Goal: Information Seeking & Learning: Learn about a topic

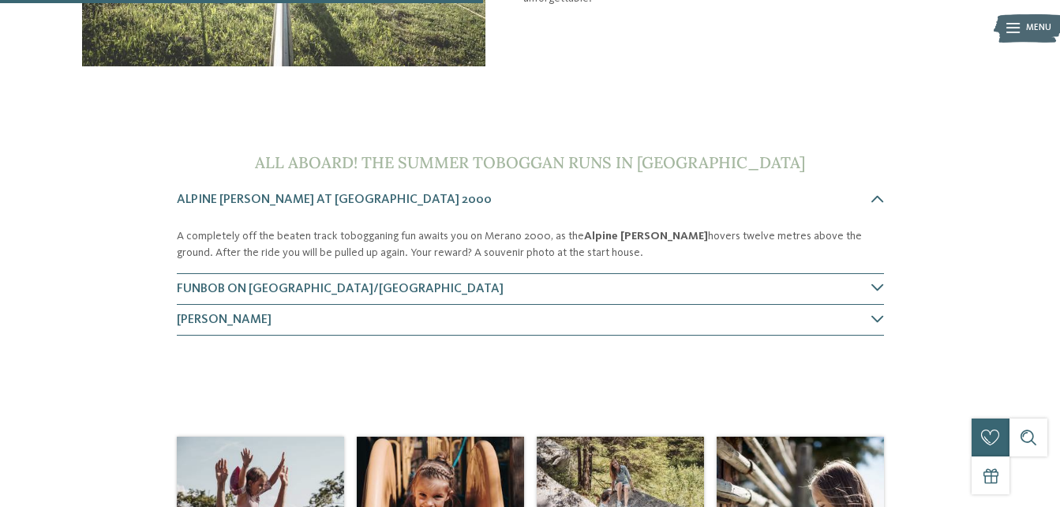
scroll to position [370, 0]
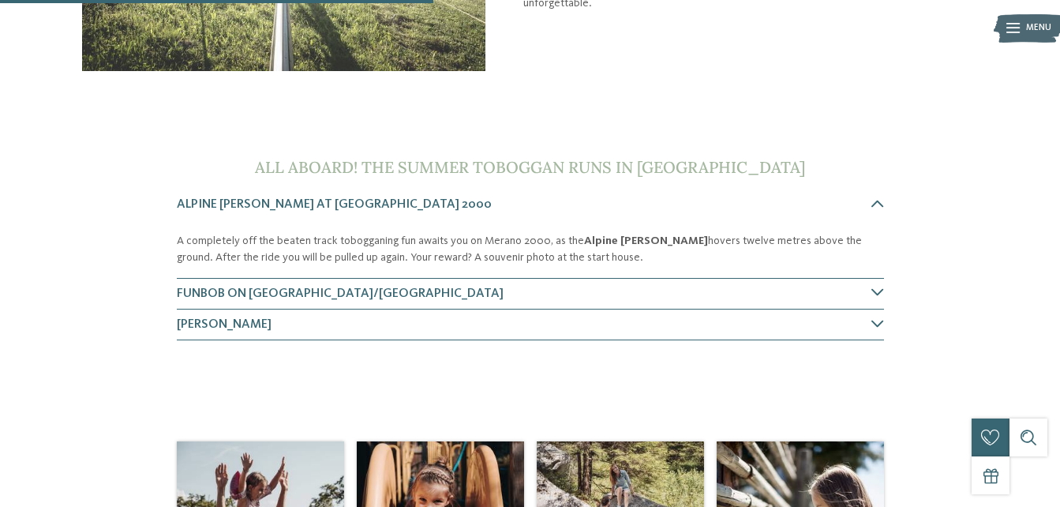
click at [602, 253] on p "A completely off the beaten track tobogganing fun awaits you on Merano 2000, as…" at bounding box center [530, 249] width 707 height 32
click at [268, 204] on span "Alpine Bob at Meran 2000" at bounding box center [334, 204] width 315 height 13
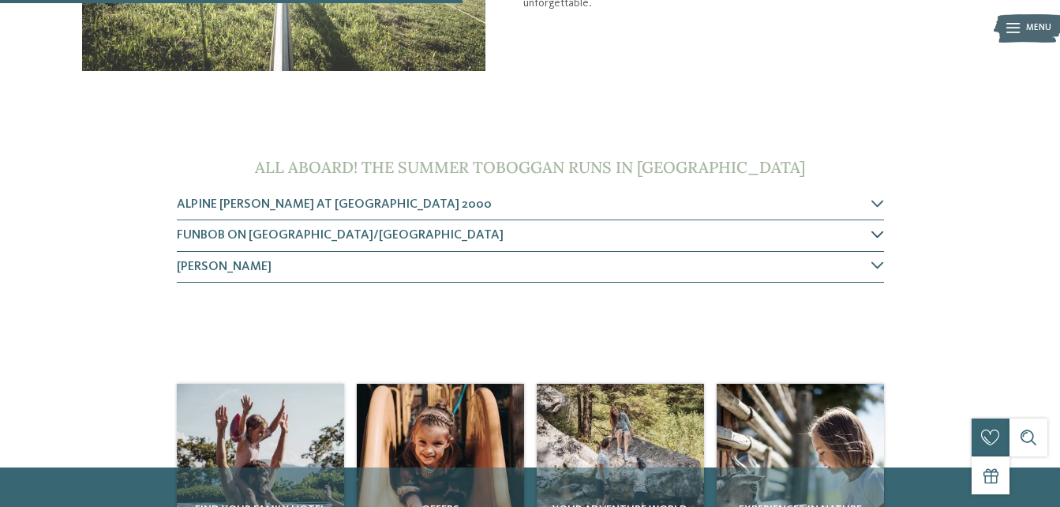
click at [880, 232] on icon at bounding box center [878, 234] width 13 height 13
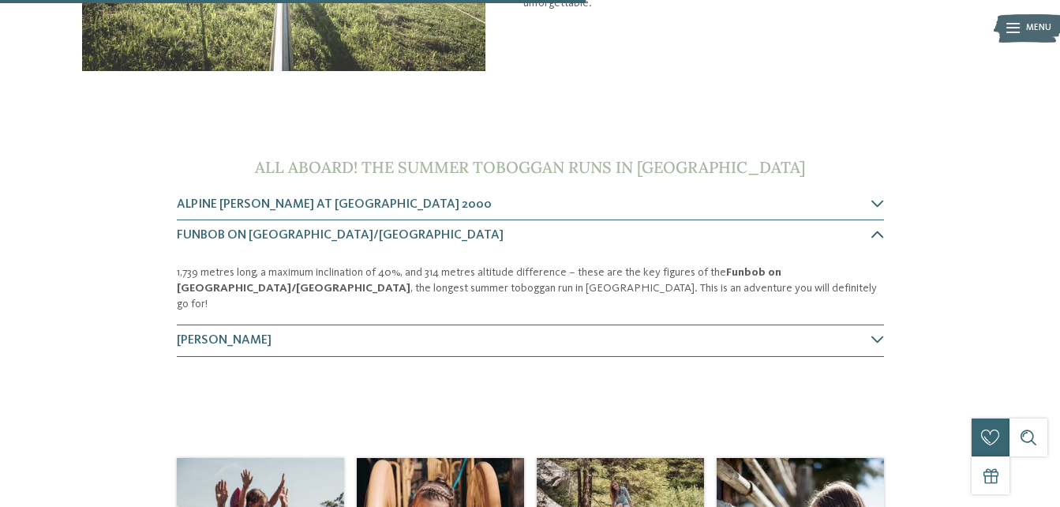
scroll to position [503, 0]
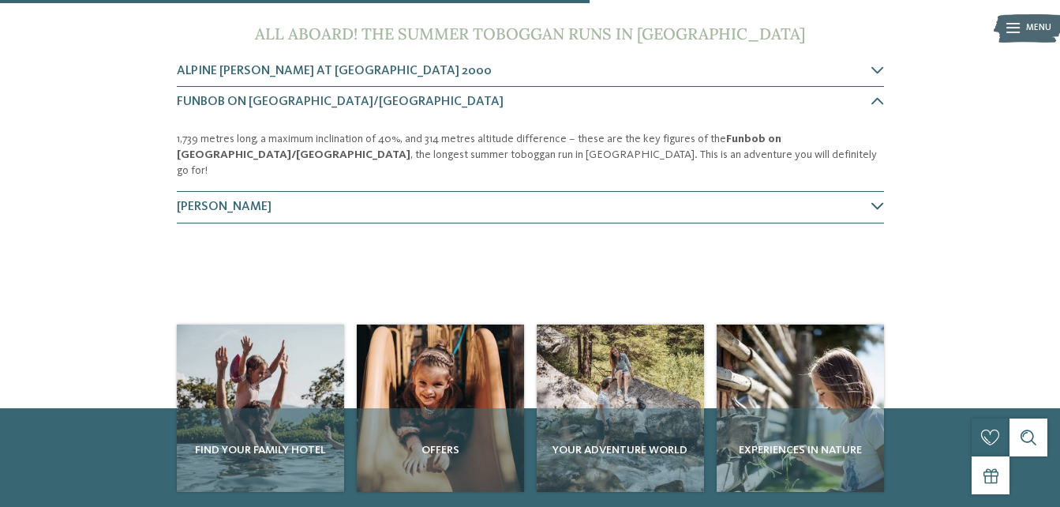
click at [880, 200] on icon at bounding box center [878, 206] width 13 height 13
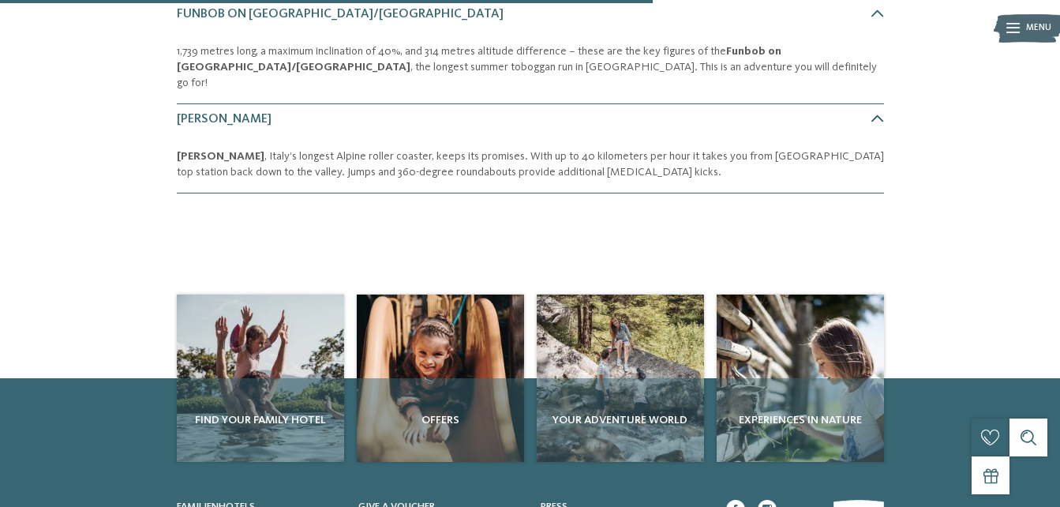
scroll to position [592, 0]
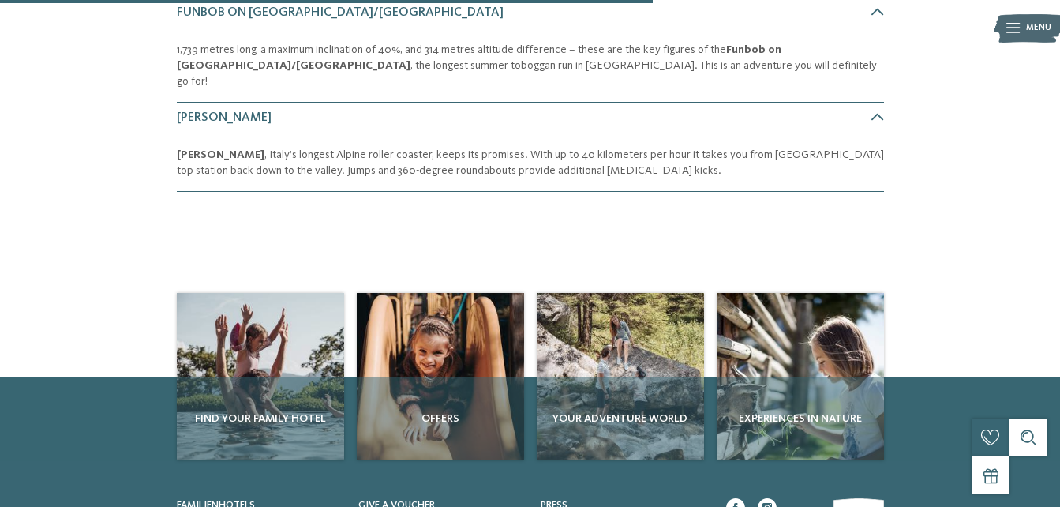
click at [1021, 28] on img at bounding box center [1028, 28] width 69 height 35
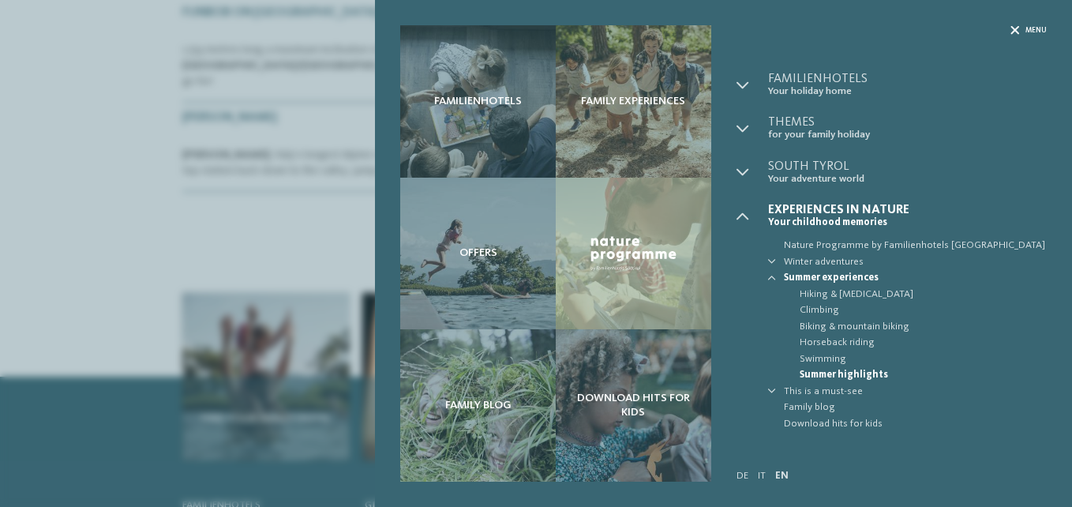
click at [1019, 31] on icon at bounding box center [1015, 30] width 9 height 9
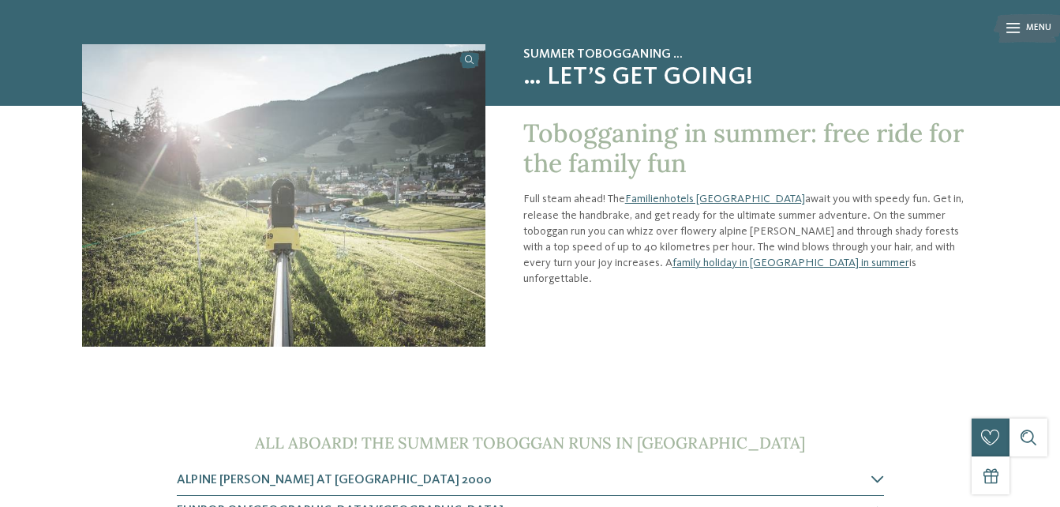
scroll to position [96, 0]
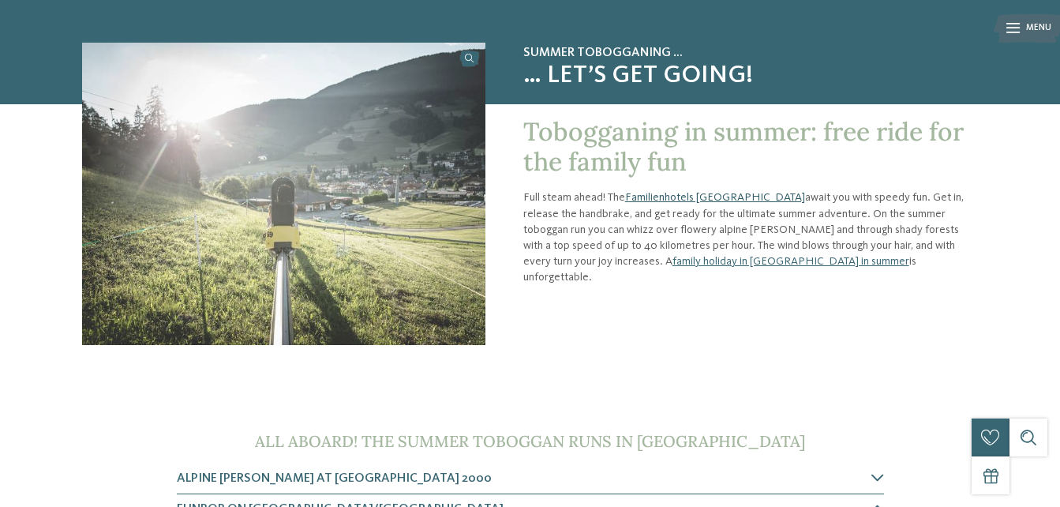
click at [673, 197] on link "Familienhotels [GEOGRAPHIC_DATA]" at bounding box center [715, 197] width 180 height 11
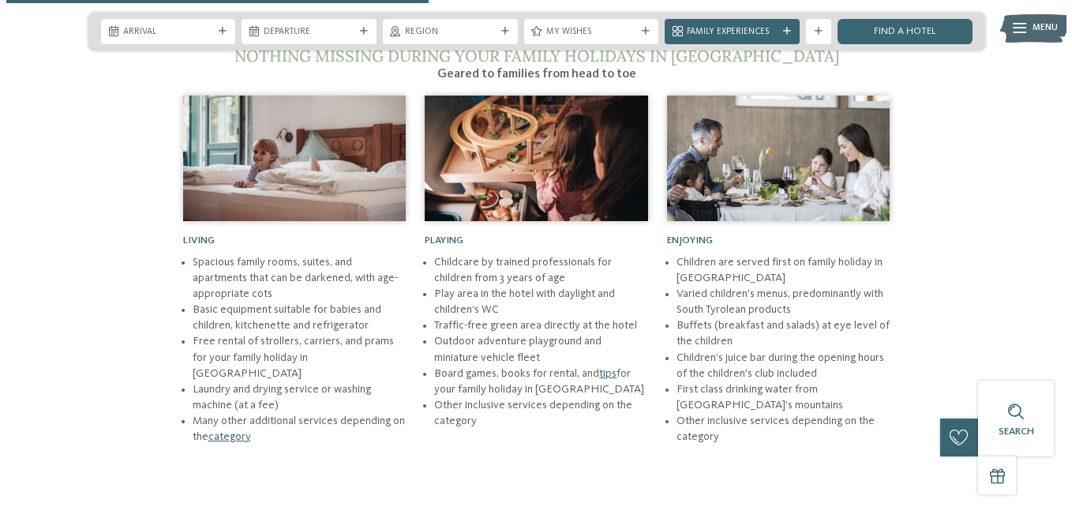
scroll to position [1518, 0]
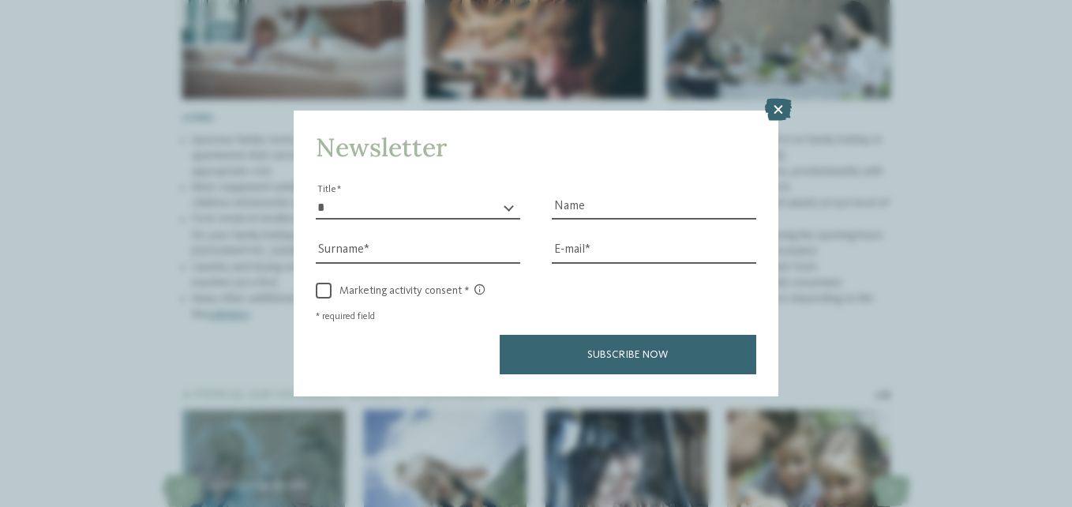
drag, startPoint x: 1065, startPoint y: 59, endPoint x: 1075, endPoint y: 236, distance: 177.1
